Goal: Transaction & Acquisition: Purchase product/service

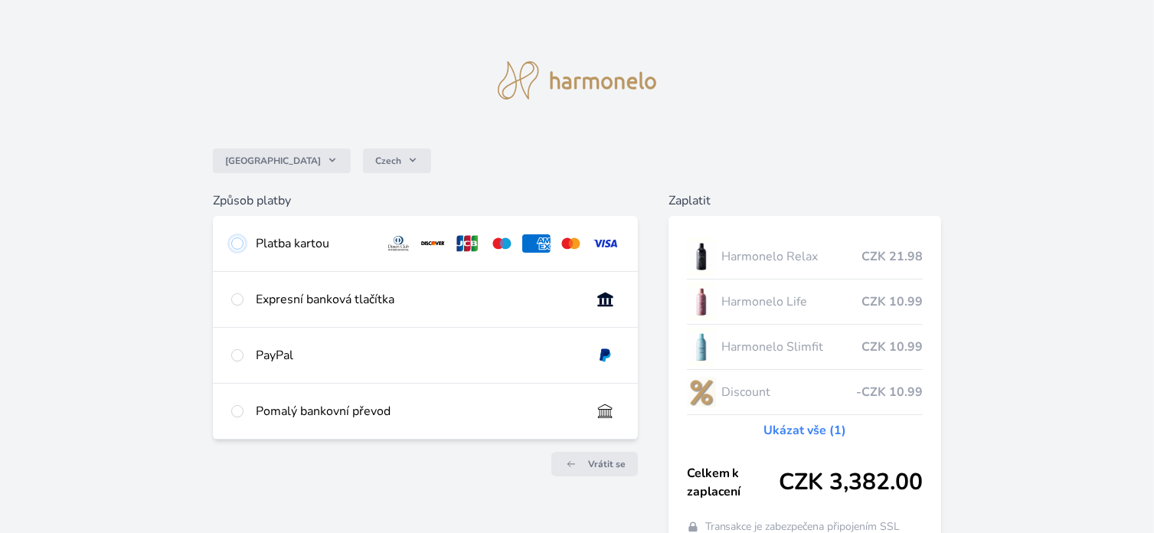
click at [236, 245] on input "radio" at bounding box center [237, 243] width 12 height 12
radio input "true"
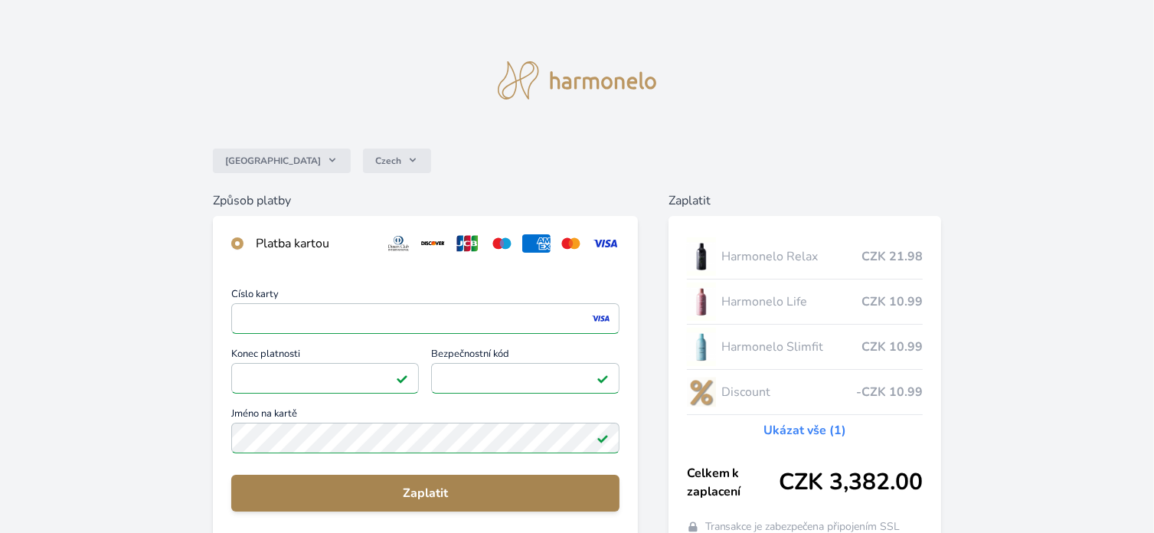
click at [438, 490] on span "Zaplatit" at bounding box center [426, 493] width 364 height 18
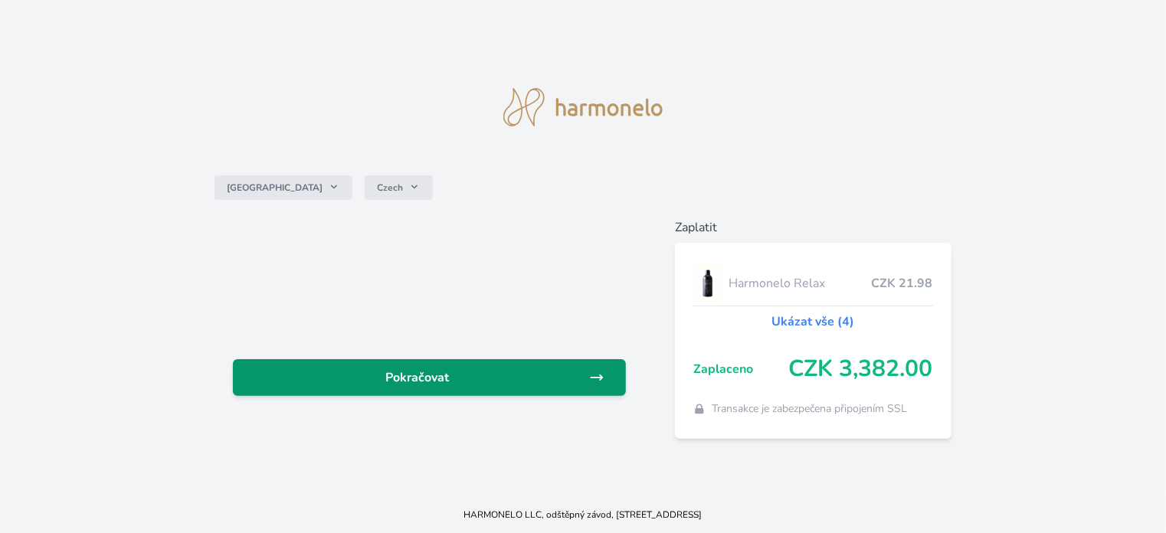
click at [451, 375] on span "Pokračovat" at bounding box center [417, 377] width 344 height 18
